Goal: Navigation & Orientation: Find specific page/section

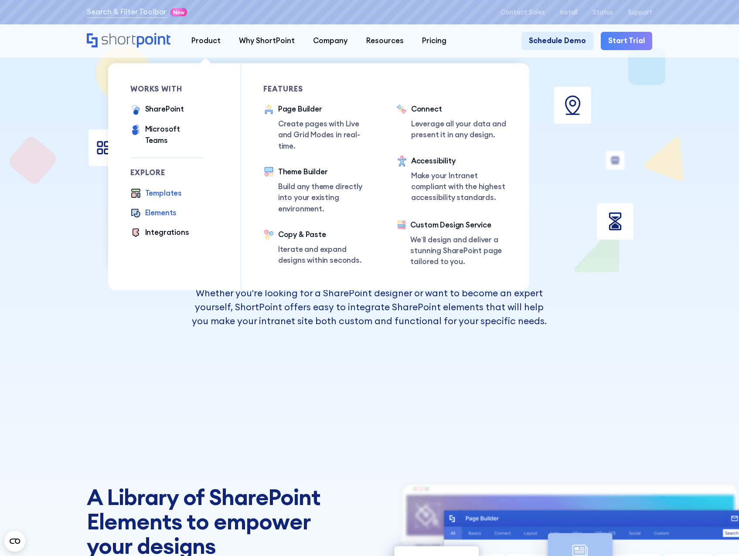
click at [171, 188] on div "Templates" at bounding box center [163, 193] width 37 height 11
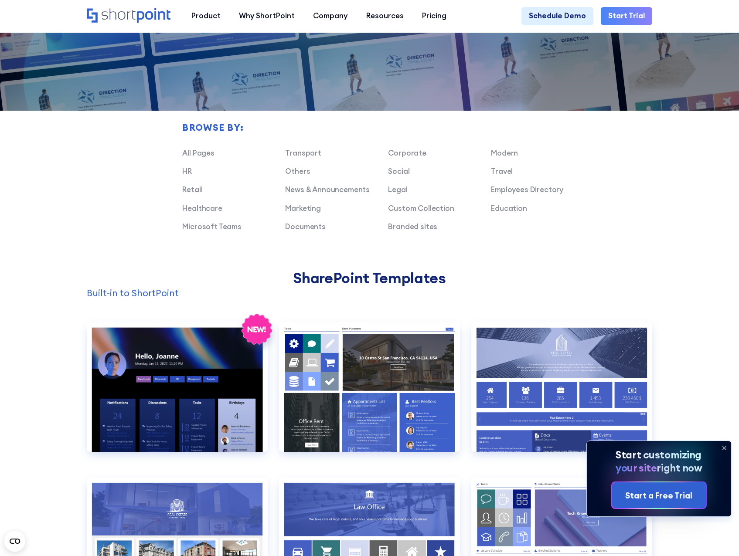
scroll to position [566, 0]
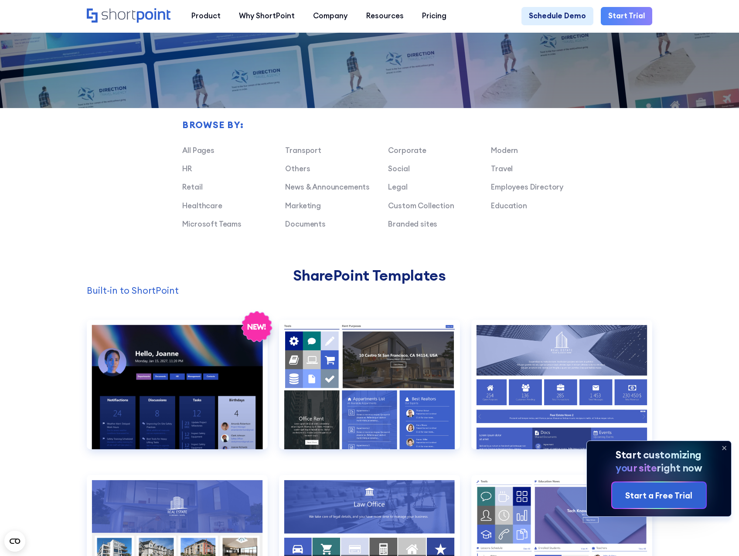
click at [722, 448] on icon at bounding box center [724, 448] width 14 height 14
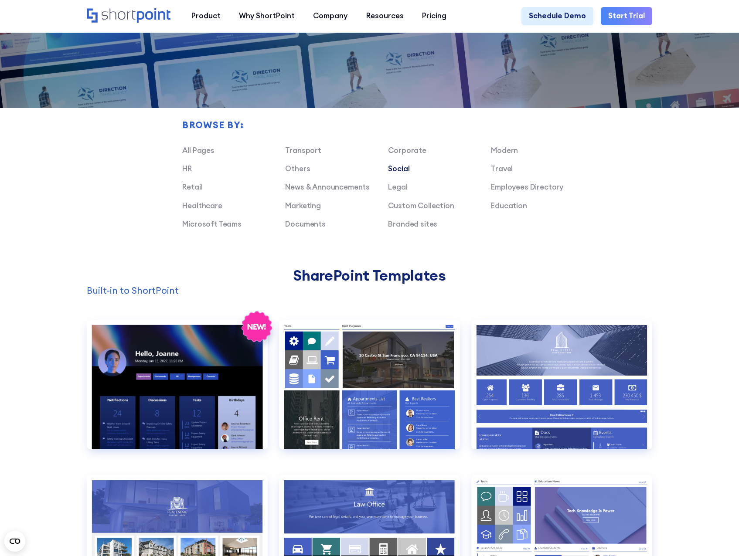
click at [405, 172] on link "Social" at bounding box center [398, 169] width 21 height 10
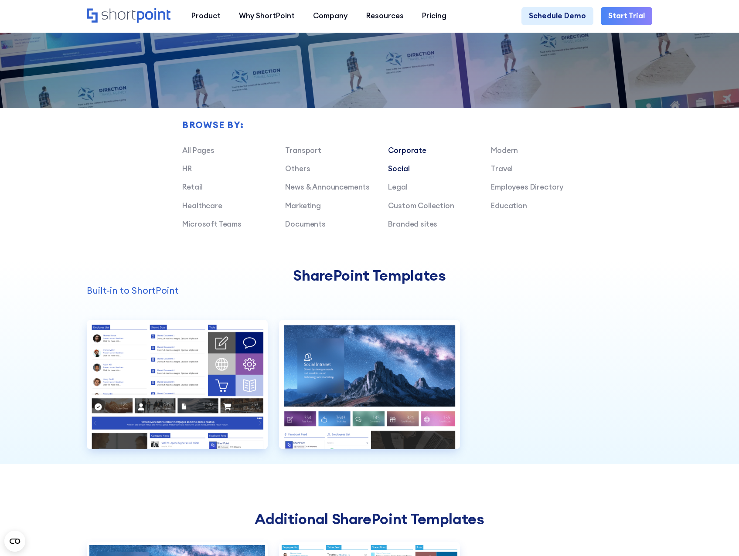
click at [412, 153] on link "Corporate" at bounding box center [407, 151] width 38 height 10
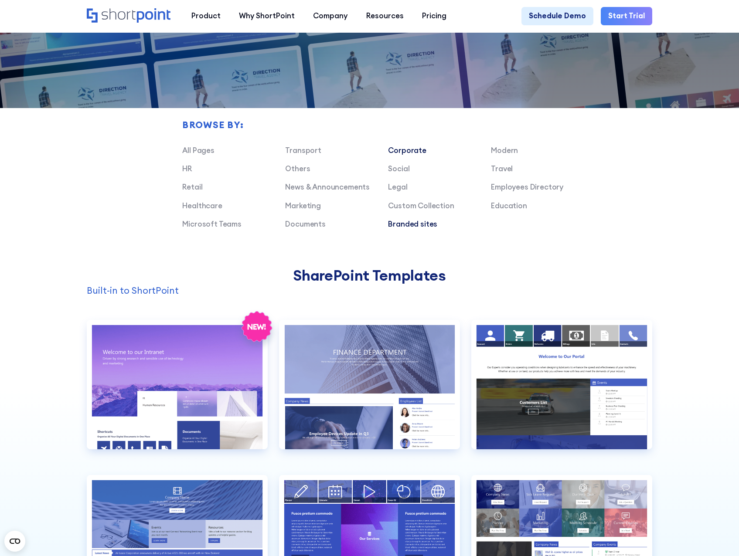
click at [414, 229] on link "Branded sites" at bounding box center [412, 224] width 49 height 10
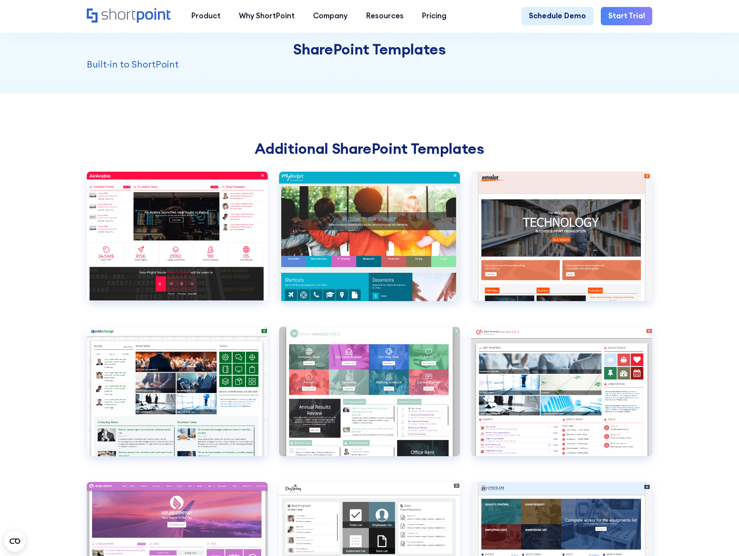
scroll to position [784, 0]
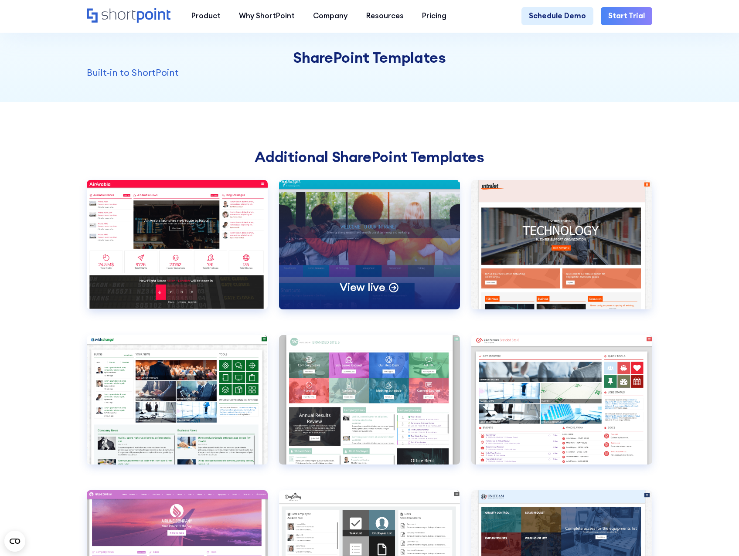
click at [376, 240] on div "View live" at bounding box center [369, 244] width 181 height 129
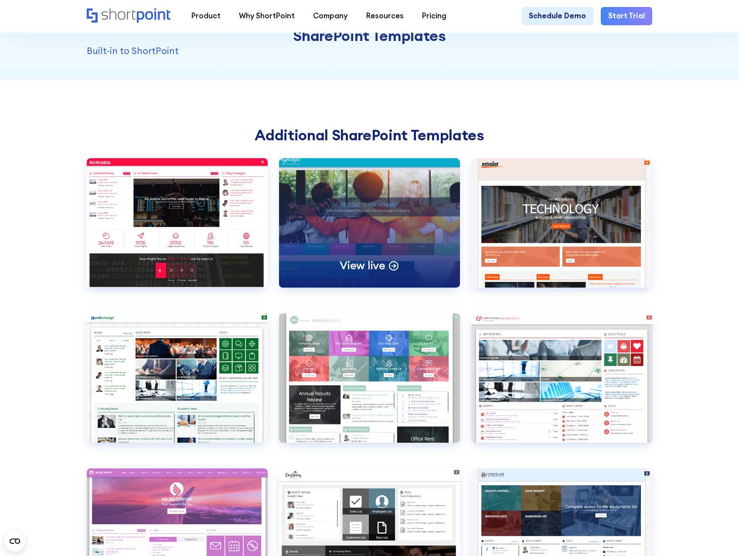
scroll to position [654, 0]
